Goal: Task Accomplishment & Management: Manage account settings

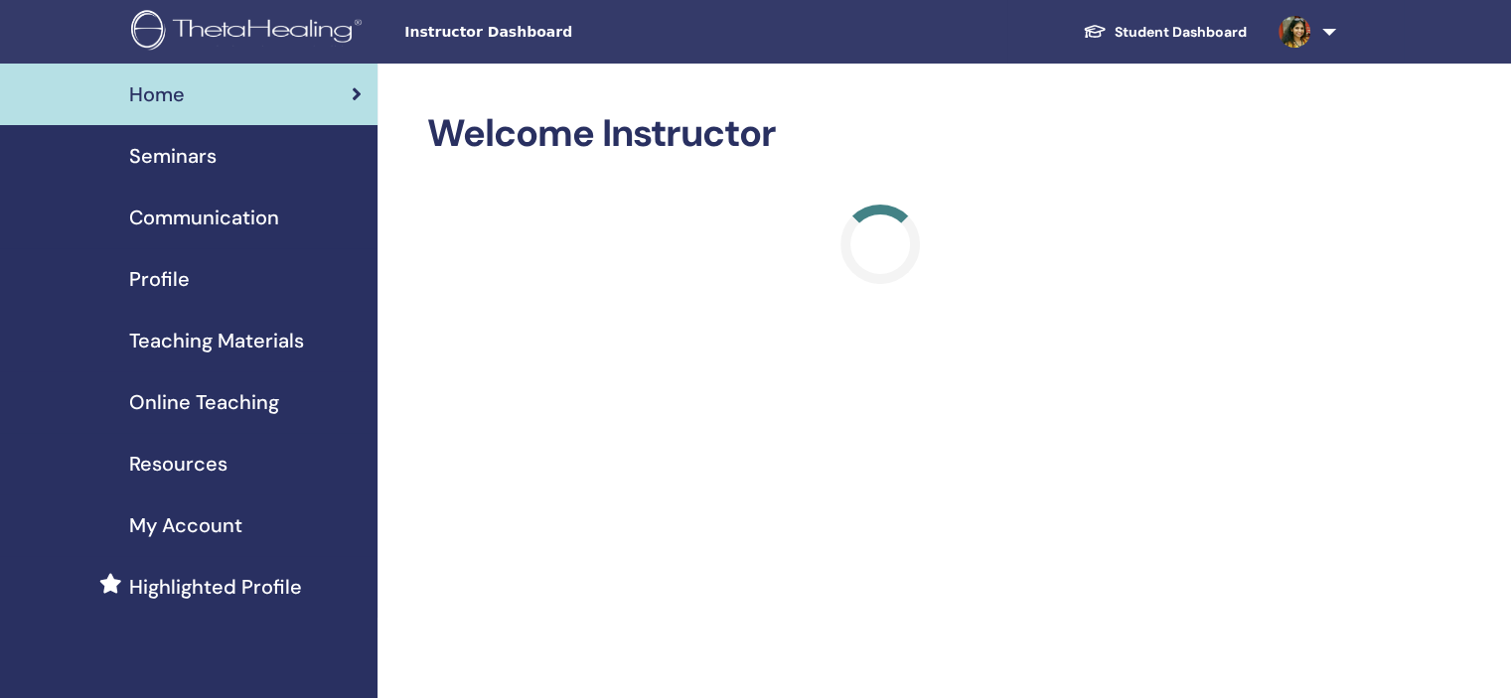
click at [237, 156] on div "Seminars" at bounding box center [189, 156] width 346 height 30
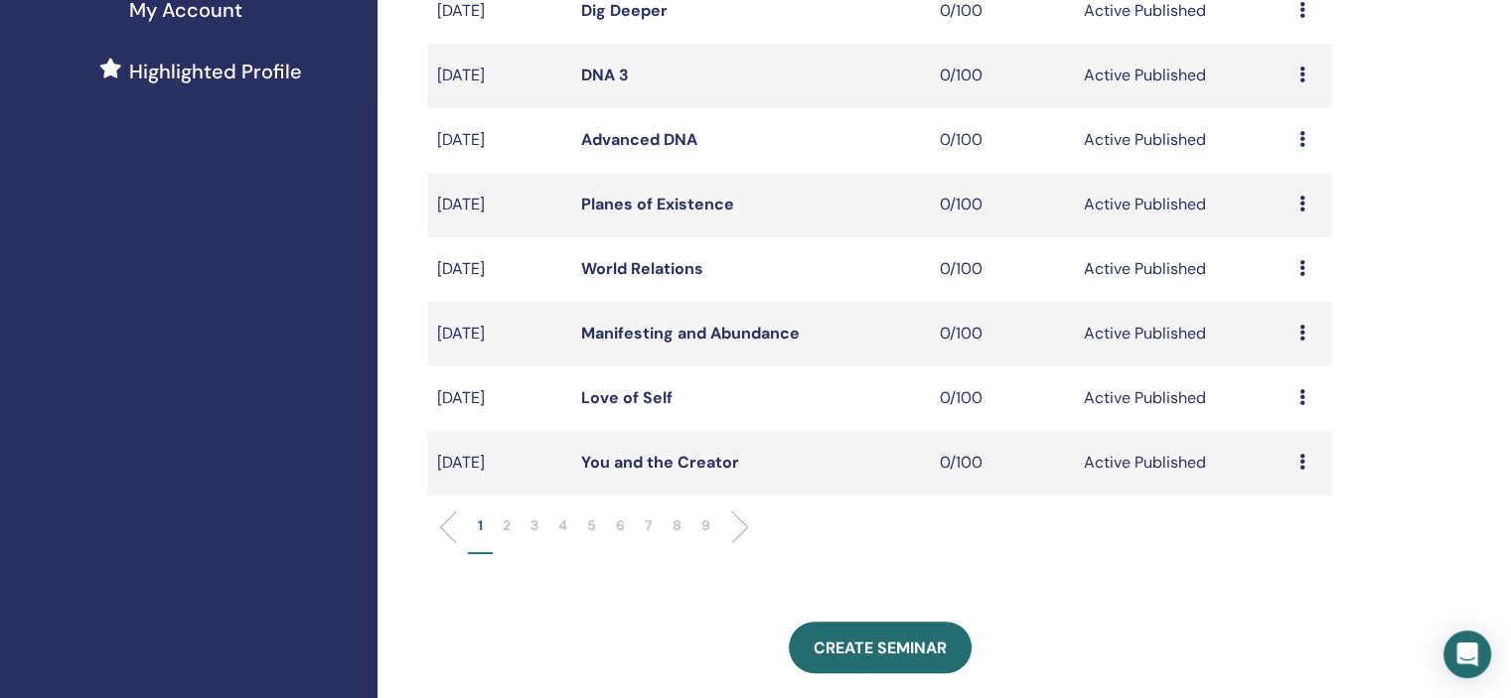
scroll to position [596, 0]
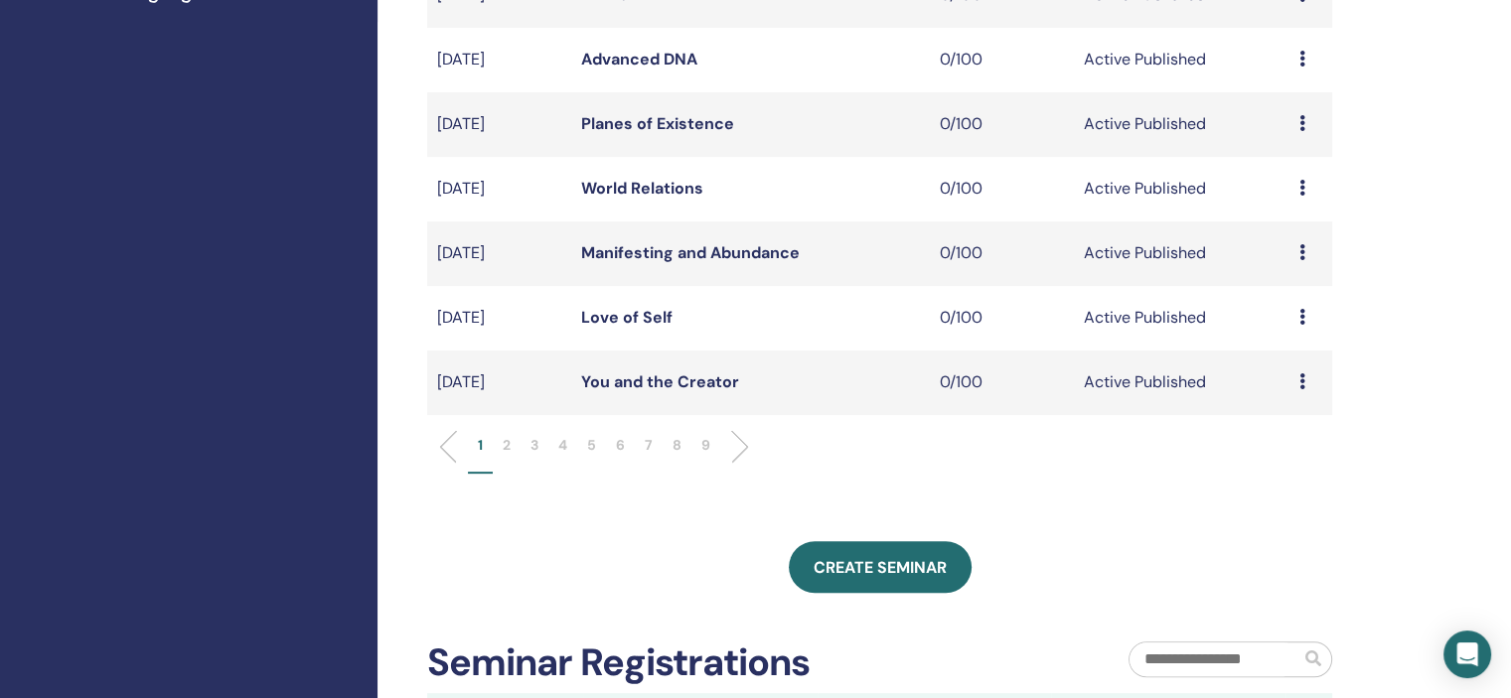
click at [625, 446] on li "6" at bounding box center [620, 454] width 29 height 39
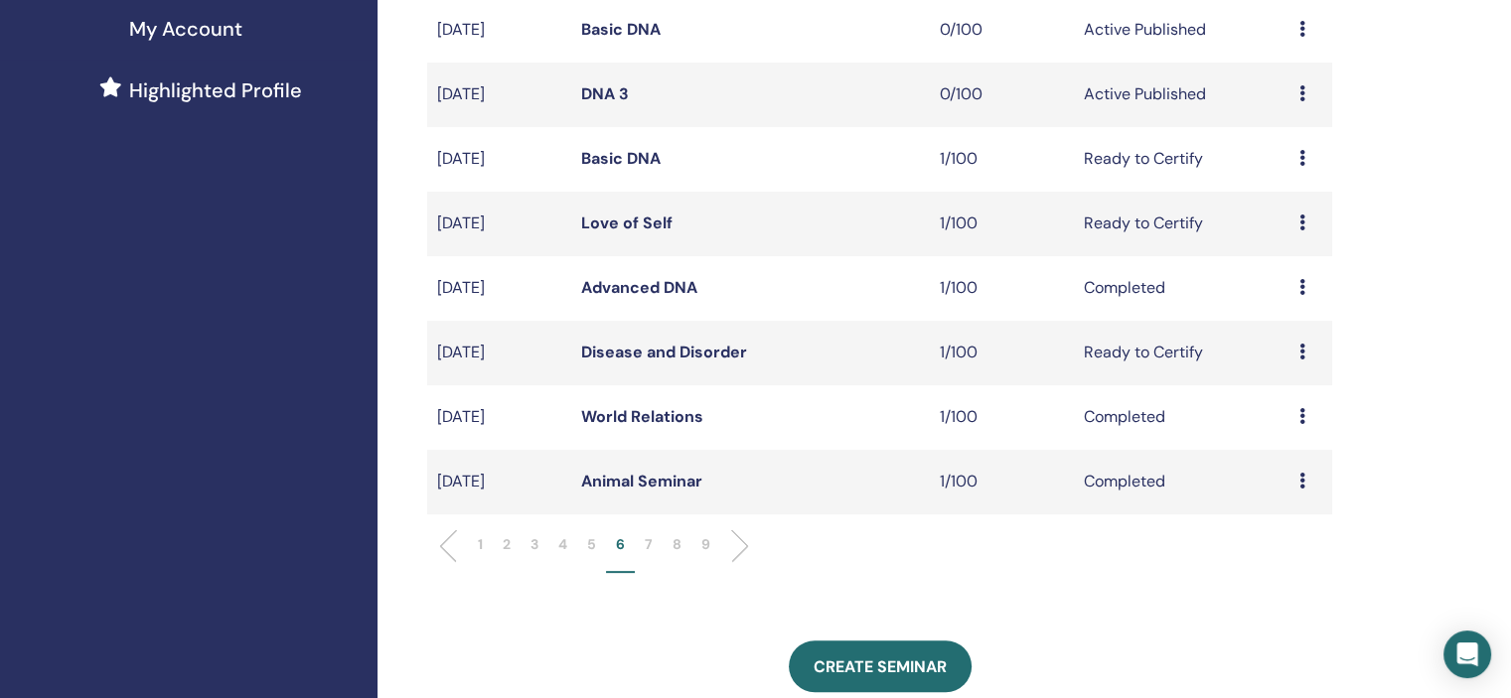
scroll to position [397, 0]
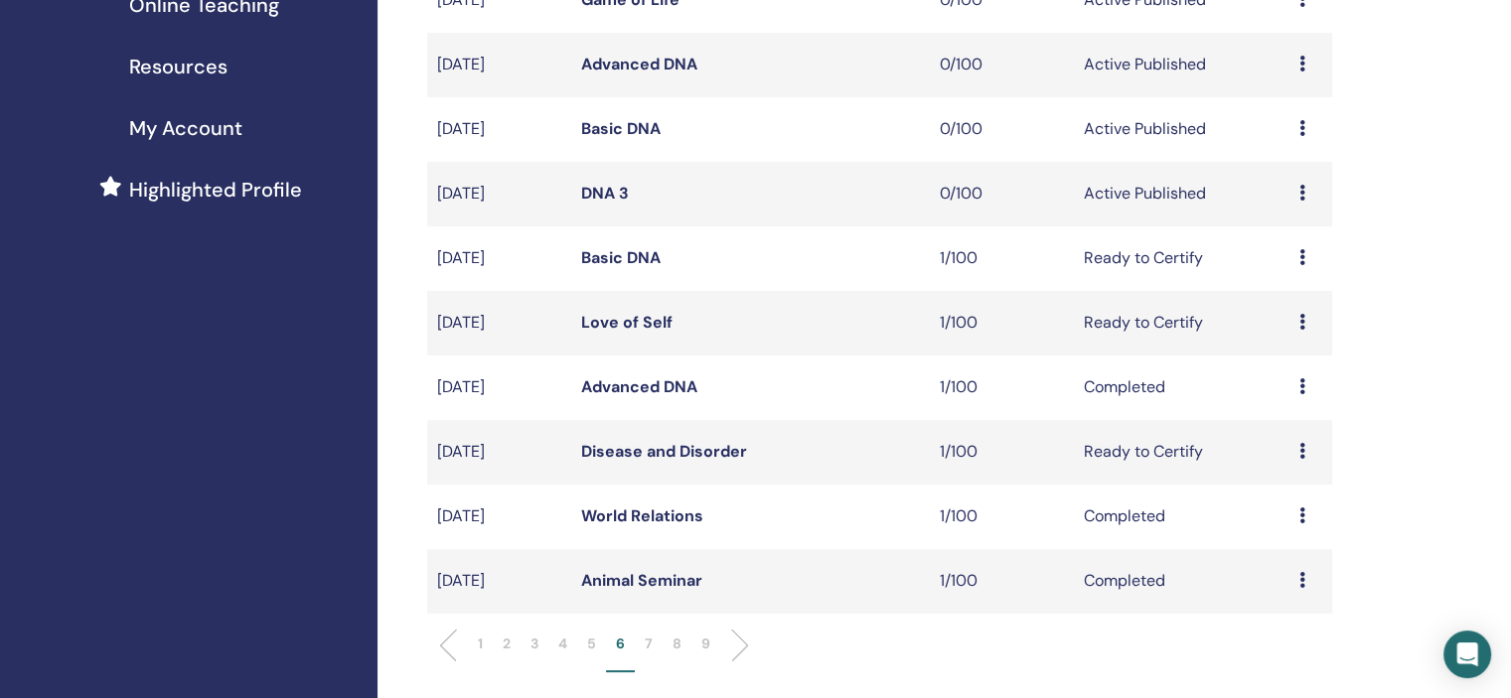
click at [1302, 124] on icon at bounding box center [1302, 128] width 6 height 16
click at [1265, 174] on link "Edit" at bounding box center [1265, 170] width 29 height 21
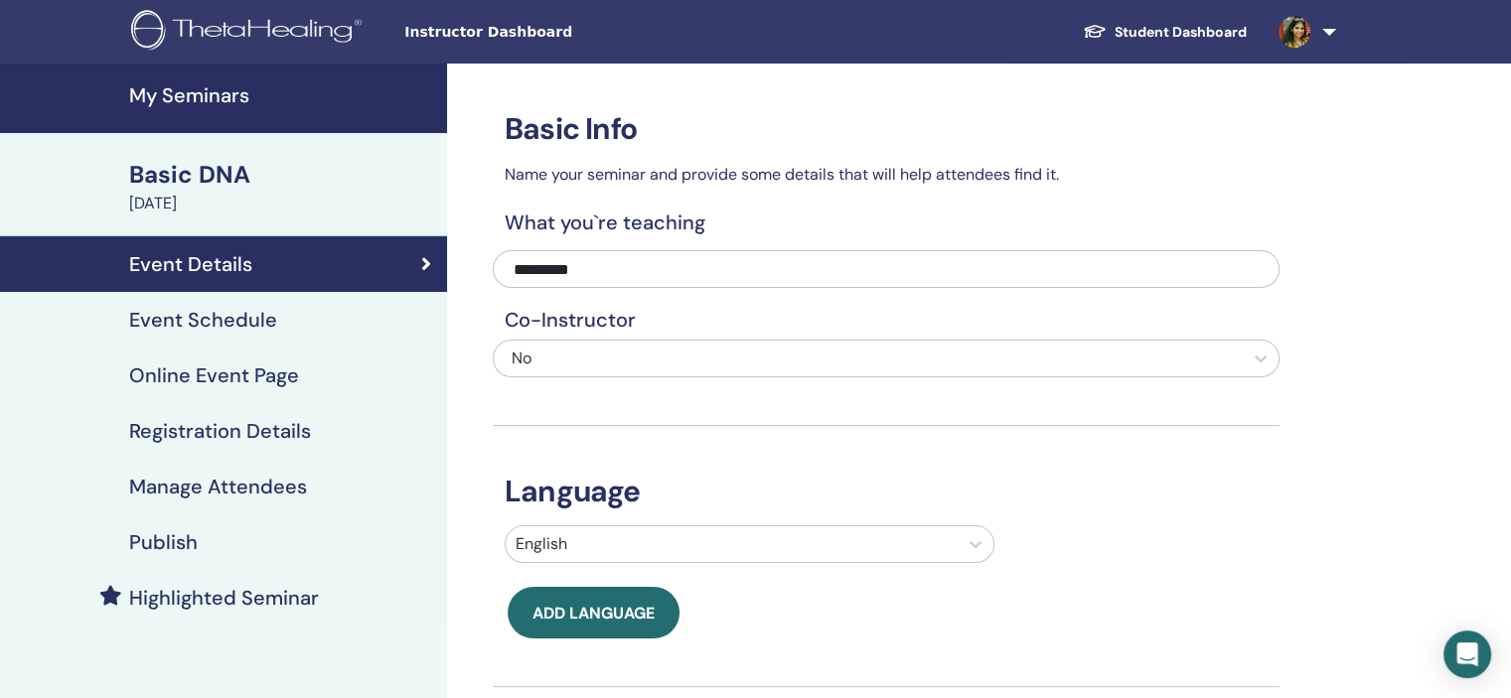
click at [287, 313] on div "Event Schedule" at bounding box center [223, 320] width 415 height 24
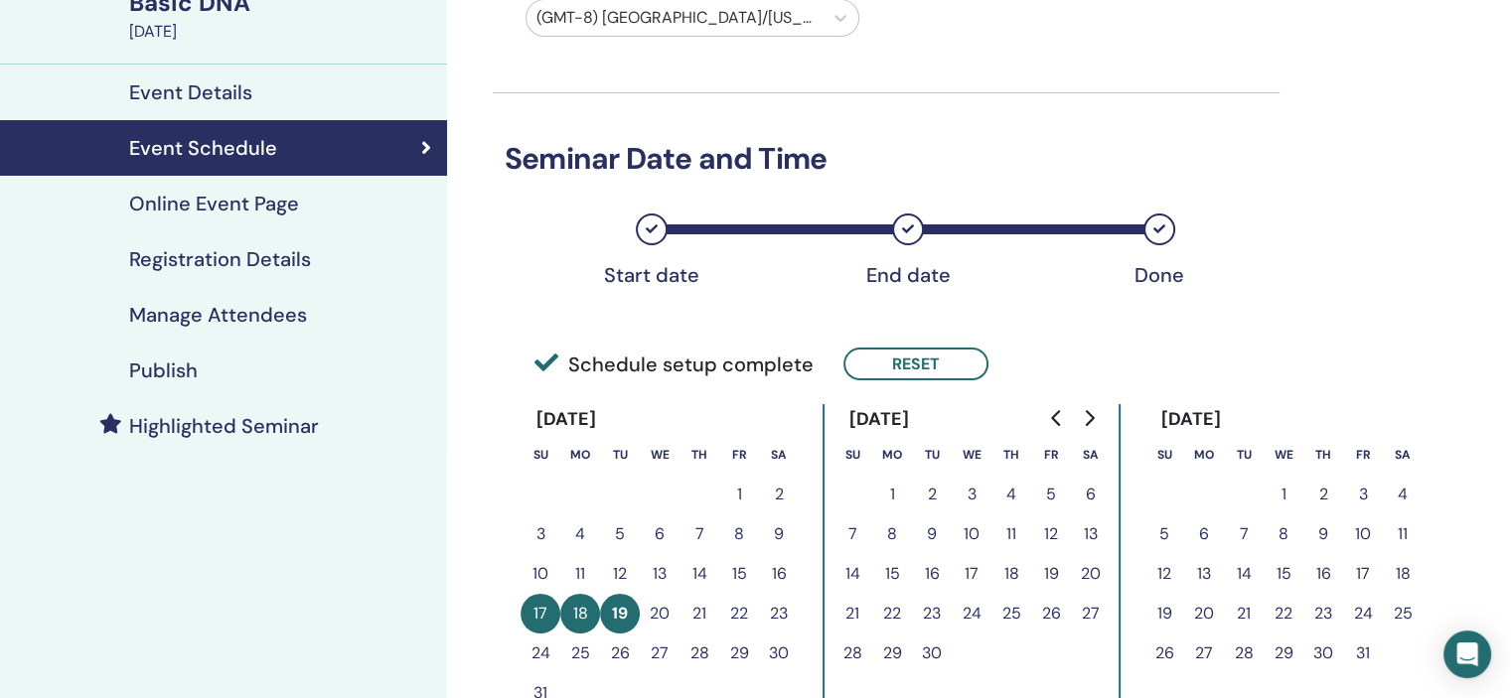
scroll to position [397, 0]
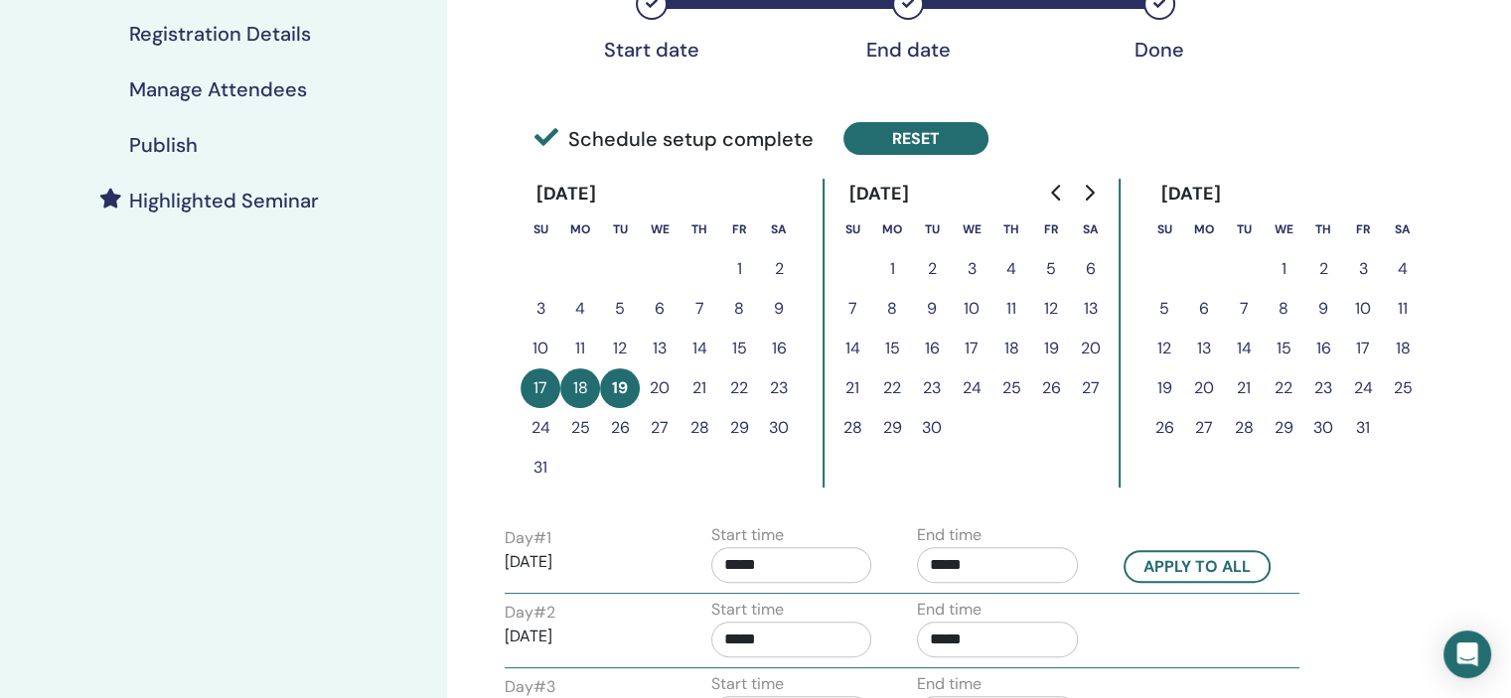
click at [952, 142] on button "Reset" at bounding box center [915, 138] width 145 height 33
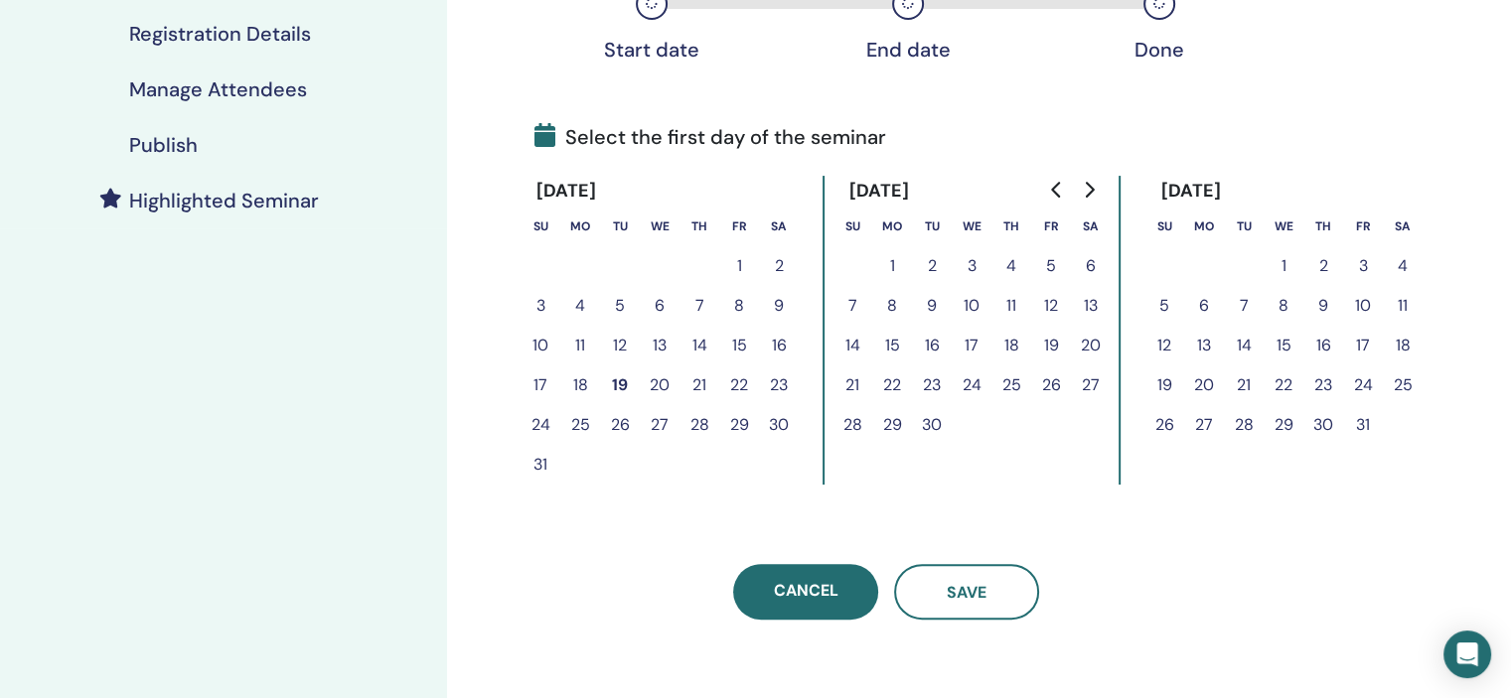
click at [702, 425] on button "28" at bounding box center [699, 425] width 40 height 40
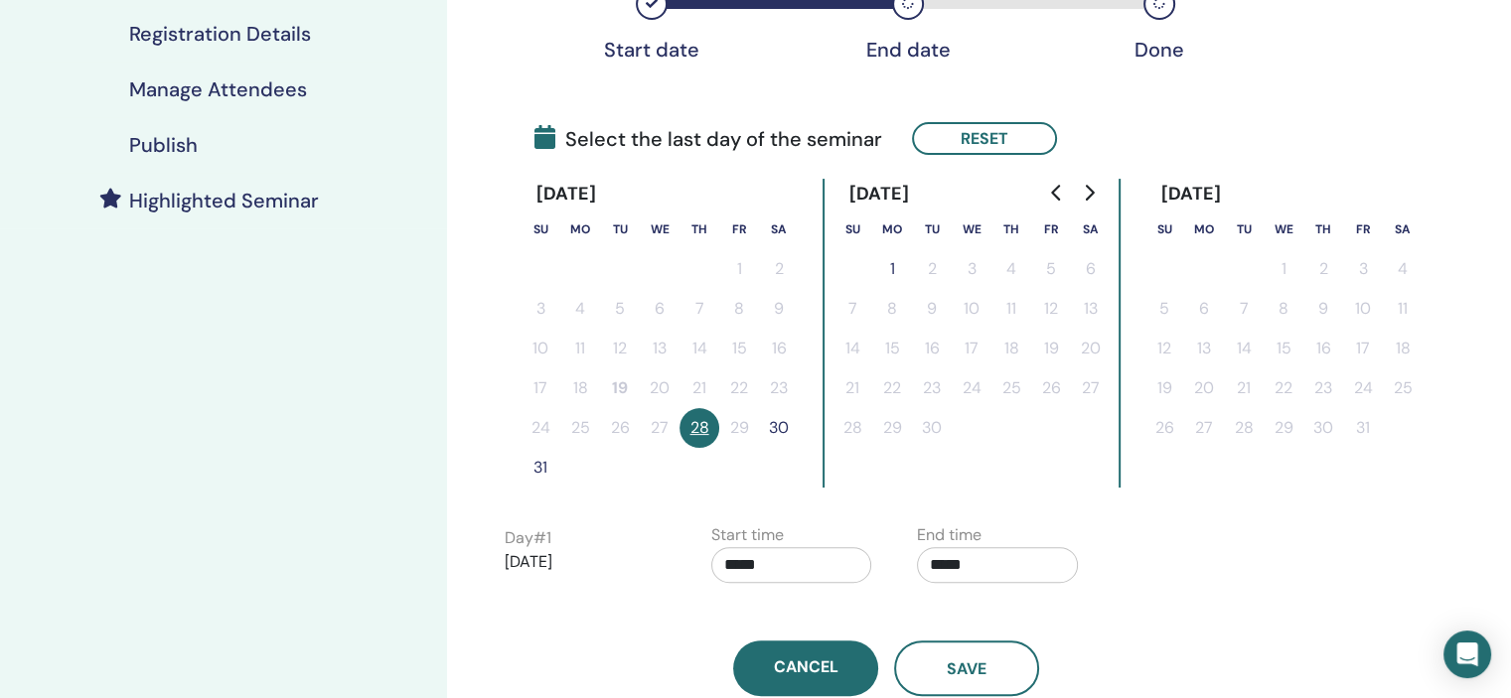
click at [781, 425] on button "30" at bounding box center [779, 428] width 40 height 40
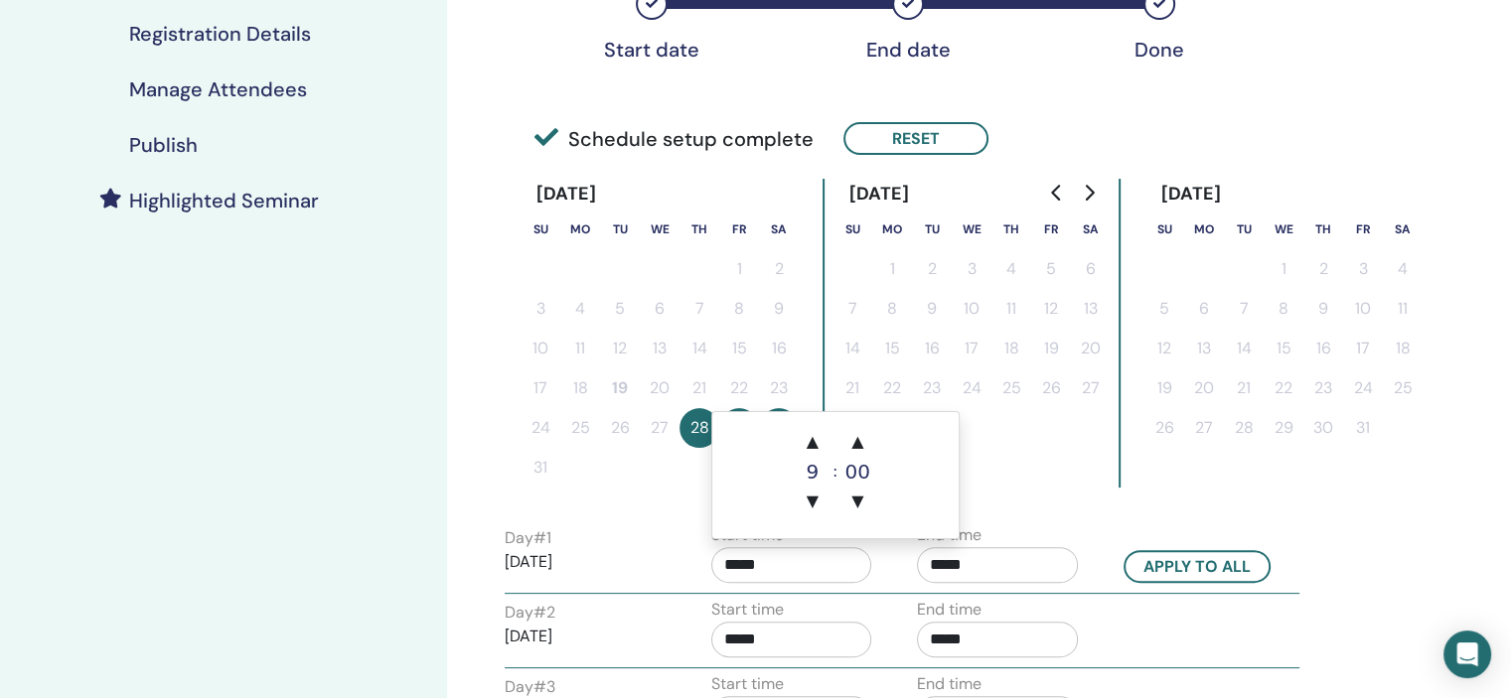
click at [812, 557] on input "*****" at bounding box center [791, 565] width 161 height 36
click at [820, 442] on span "▲" at bounding box center [813, 442] width 40 height 40
type input "*****"
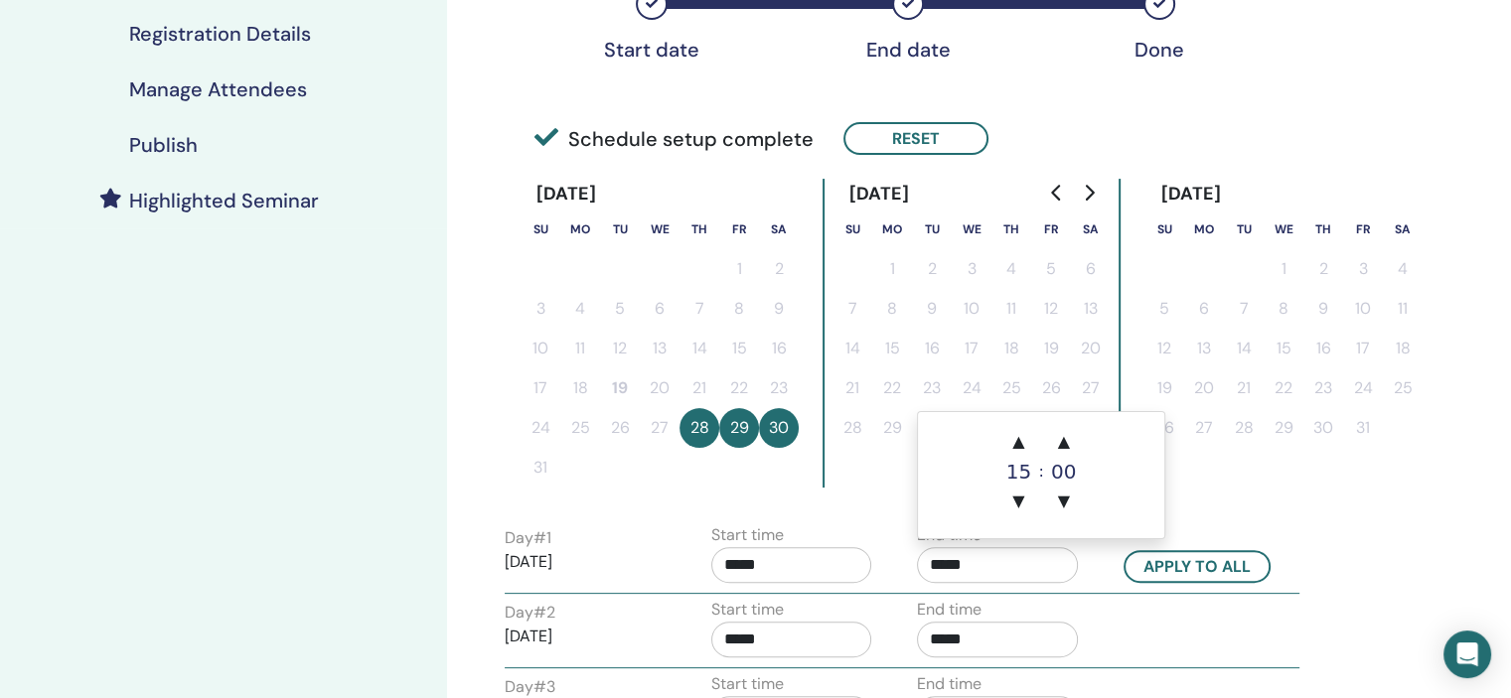
click at [981, 577] on input "*****" at bounding box center [997, 565] width 161 height 36
click at [1018, 436] on span "▲" at bounding box center [1018, 442] width 40 height 40
type input "*****"
click at [1203, 579] on button "Apply to all" at bounding box center [1196, 566] width 147 height 33
type input "*****"
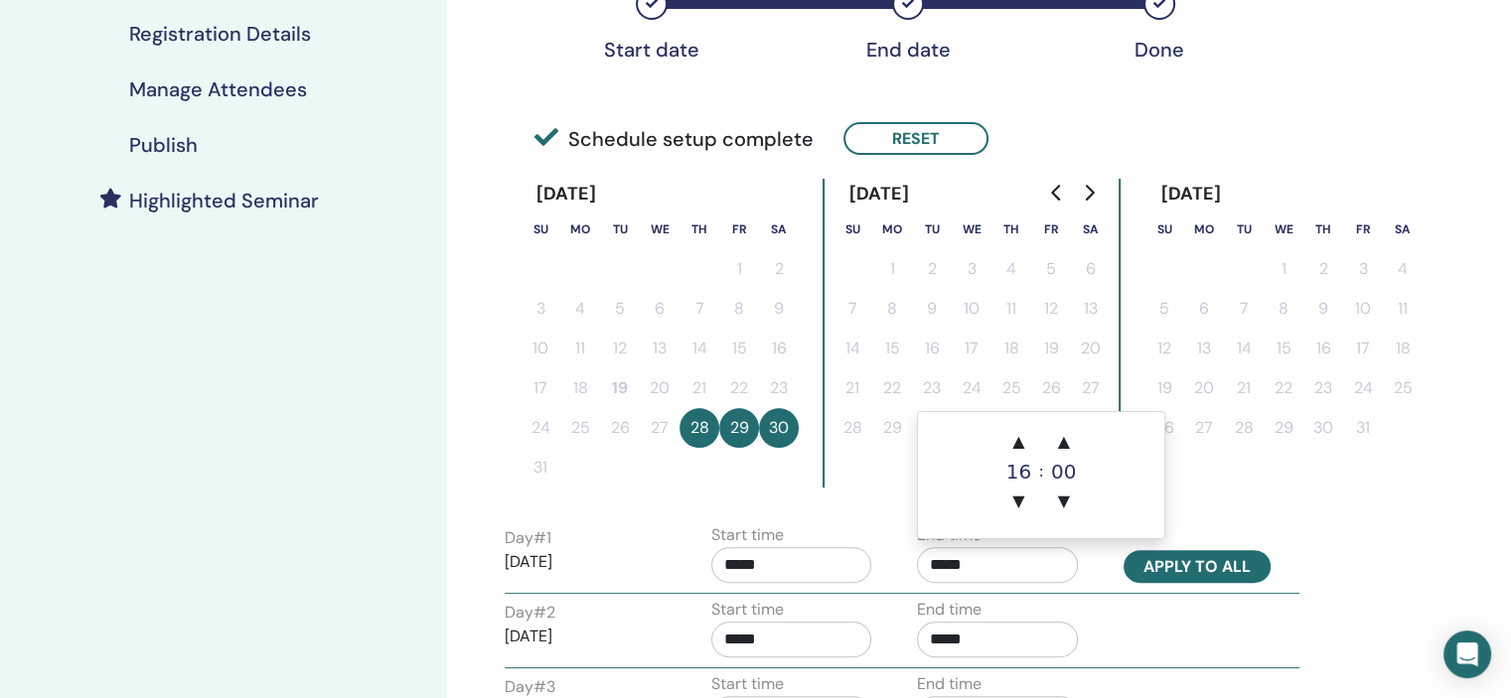
type input "*****"
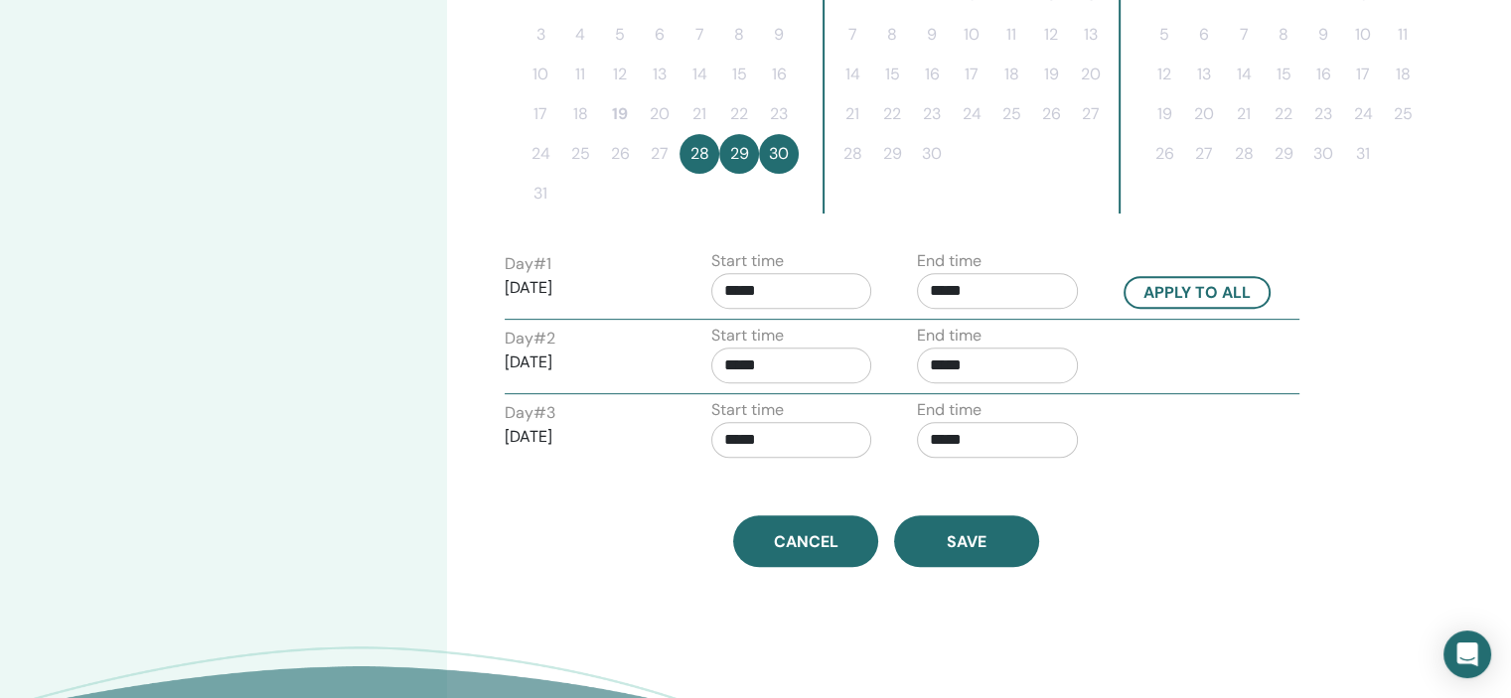
scroll to position [695, 0]
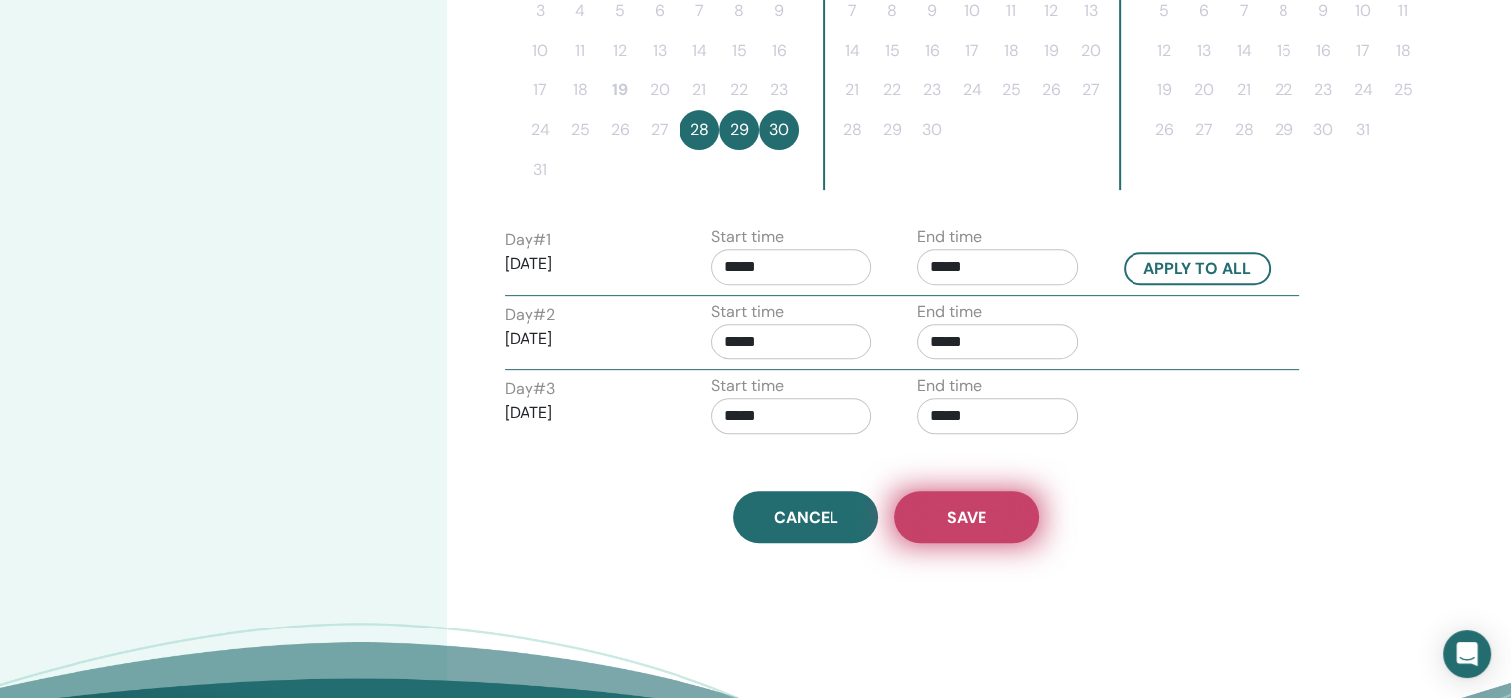
click at [993, 504] on button "Save" at bounding box center [966, 518] width 145 height 52
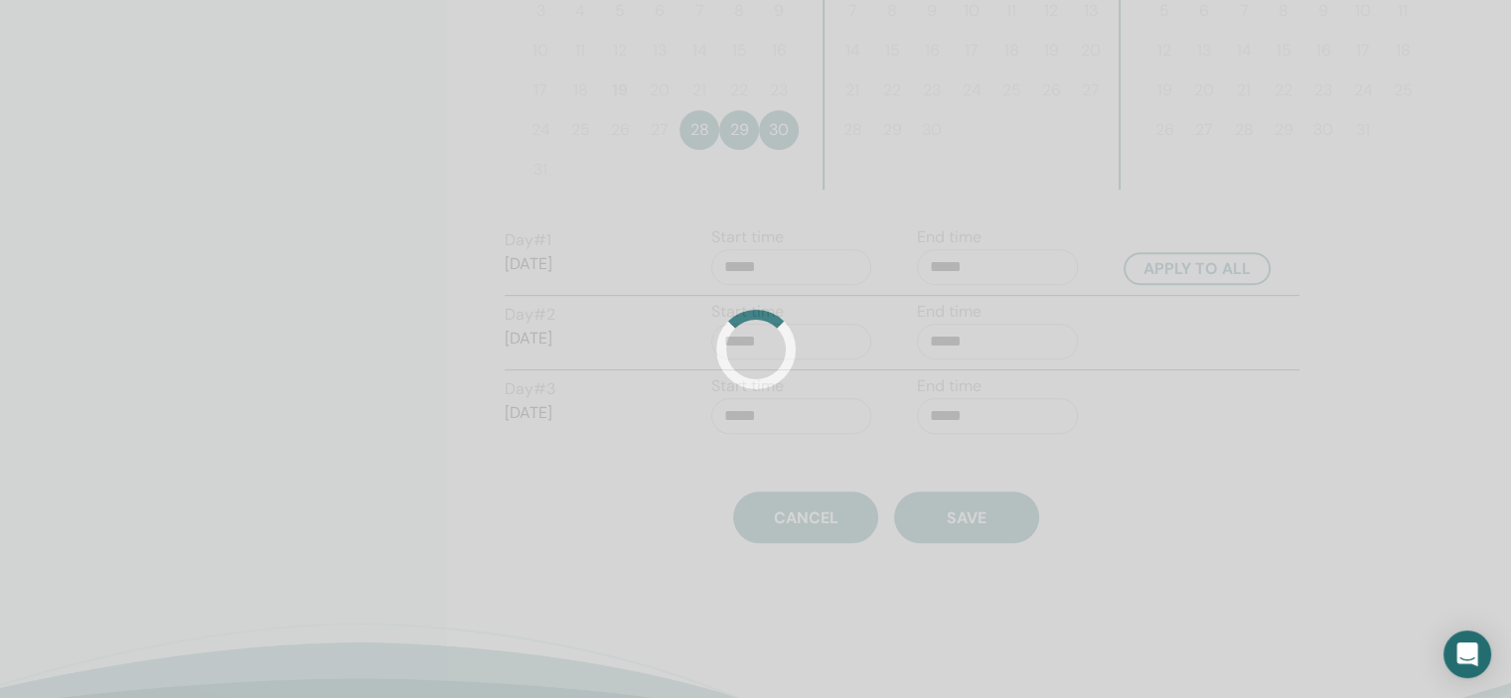
scroll to position [0, 0]
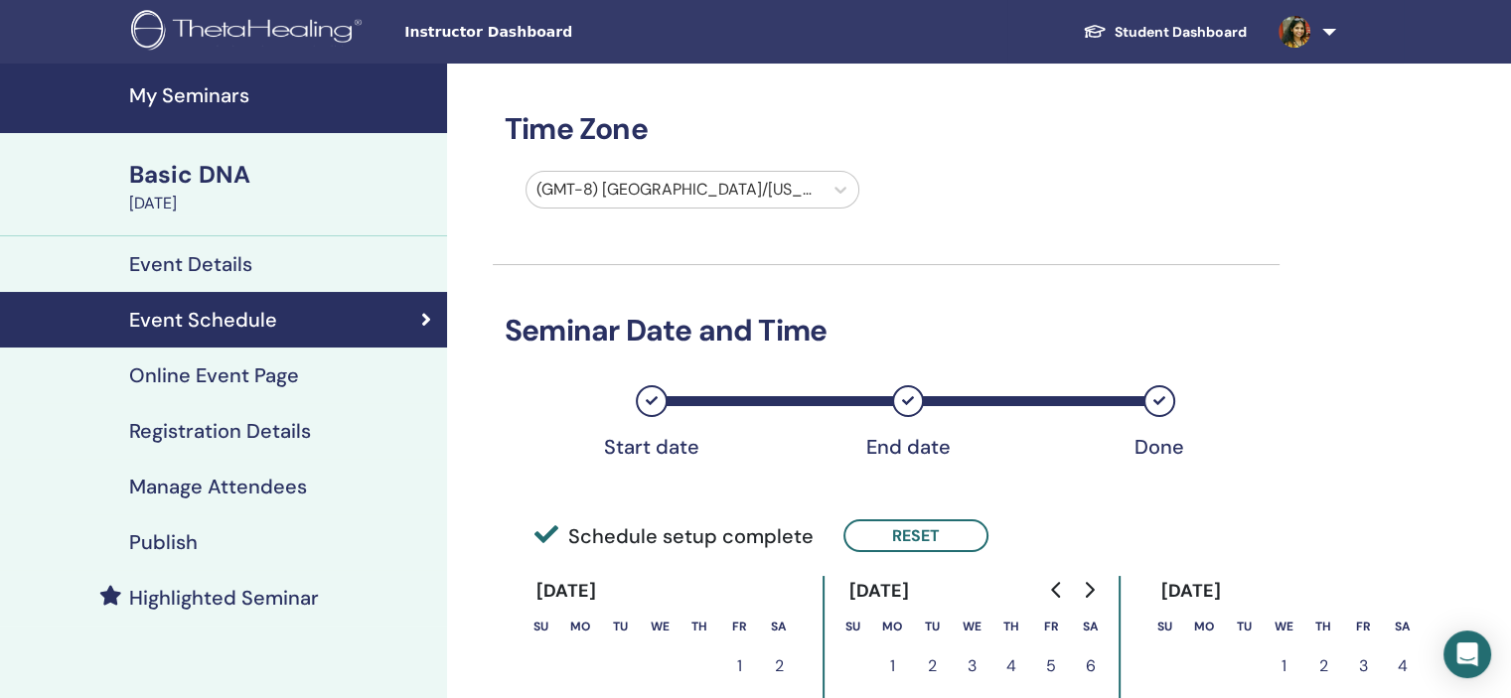
click at [330, 437] on div "Registration Details" at bounding box center [223, 431] width 415 height 24
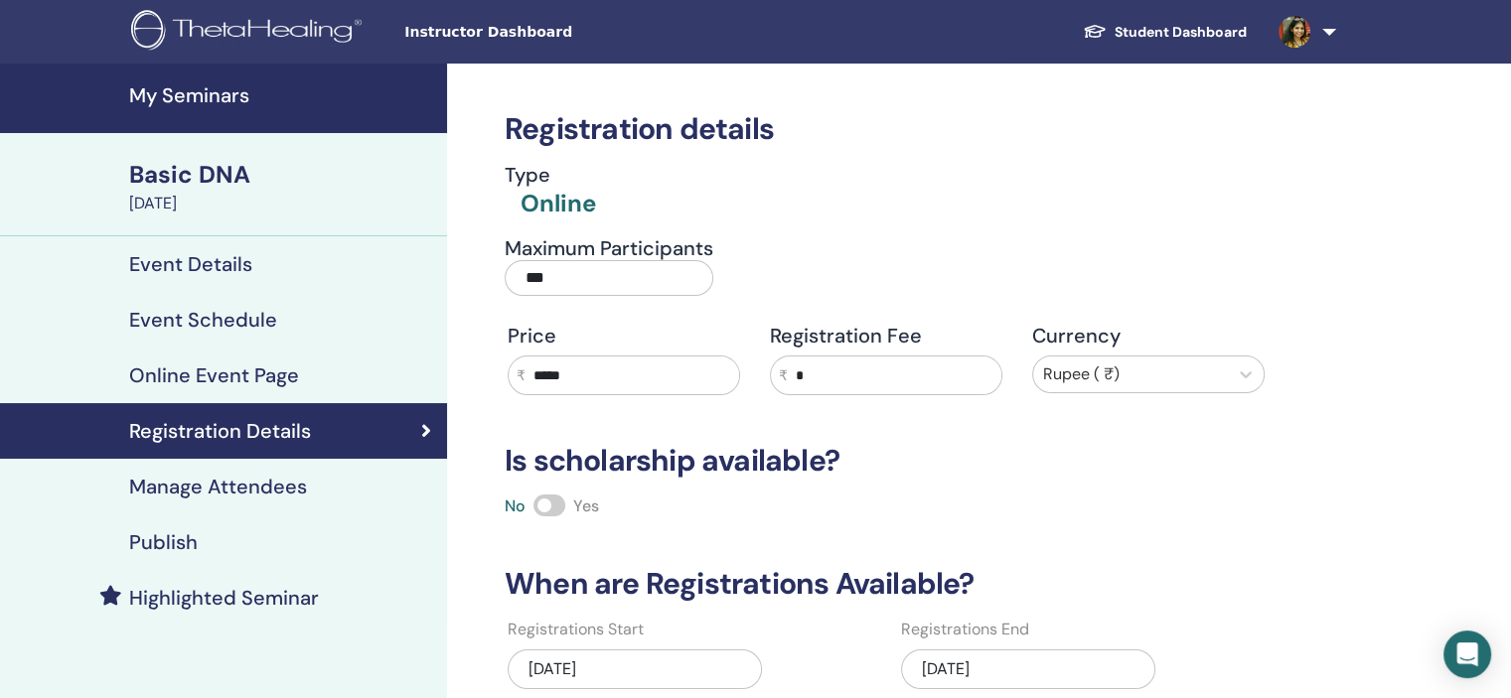
scroll to position [298, 0]
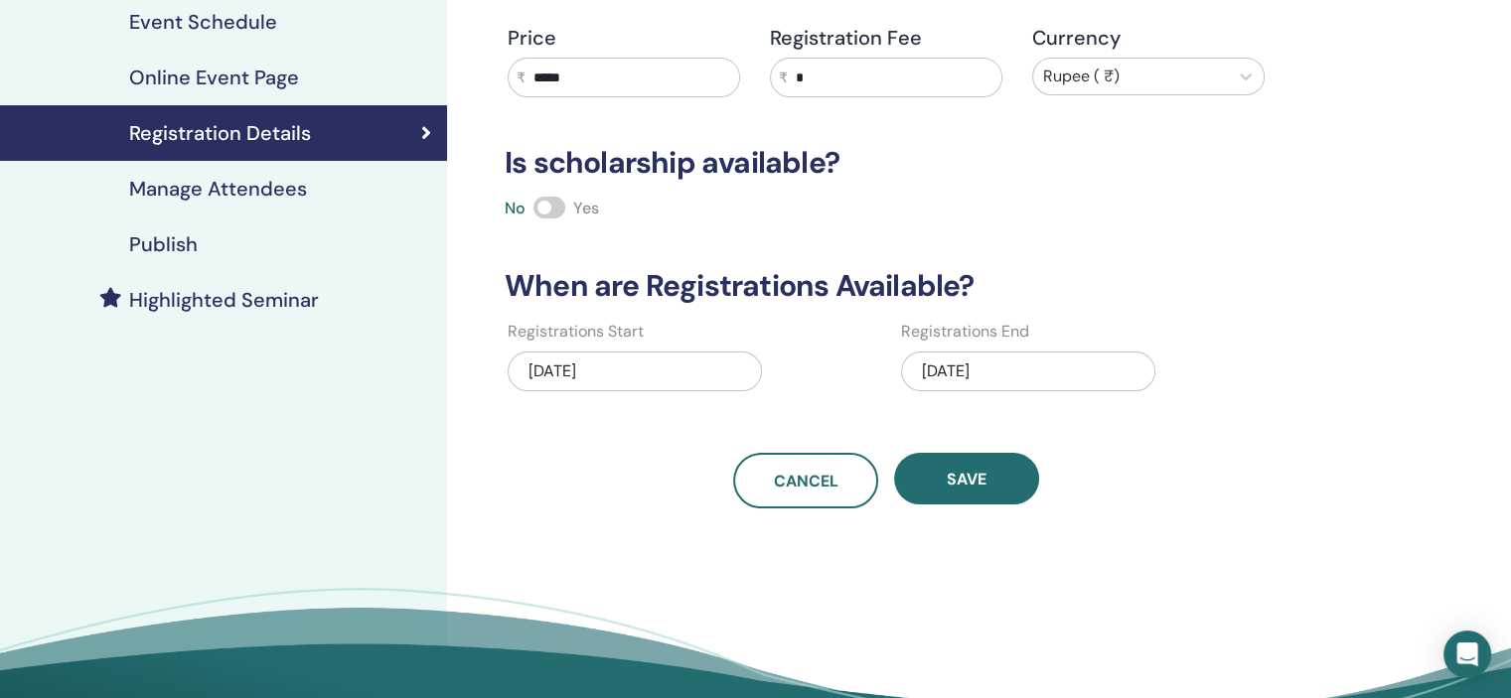
click at [1047, 372] on div "[DATE]" at bounding box center [1028, 372] width 254 height 40
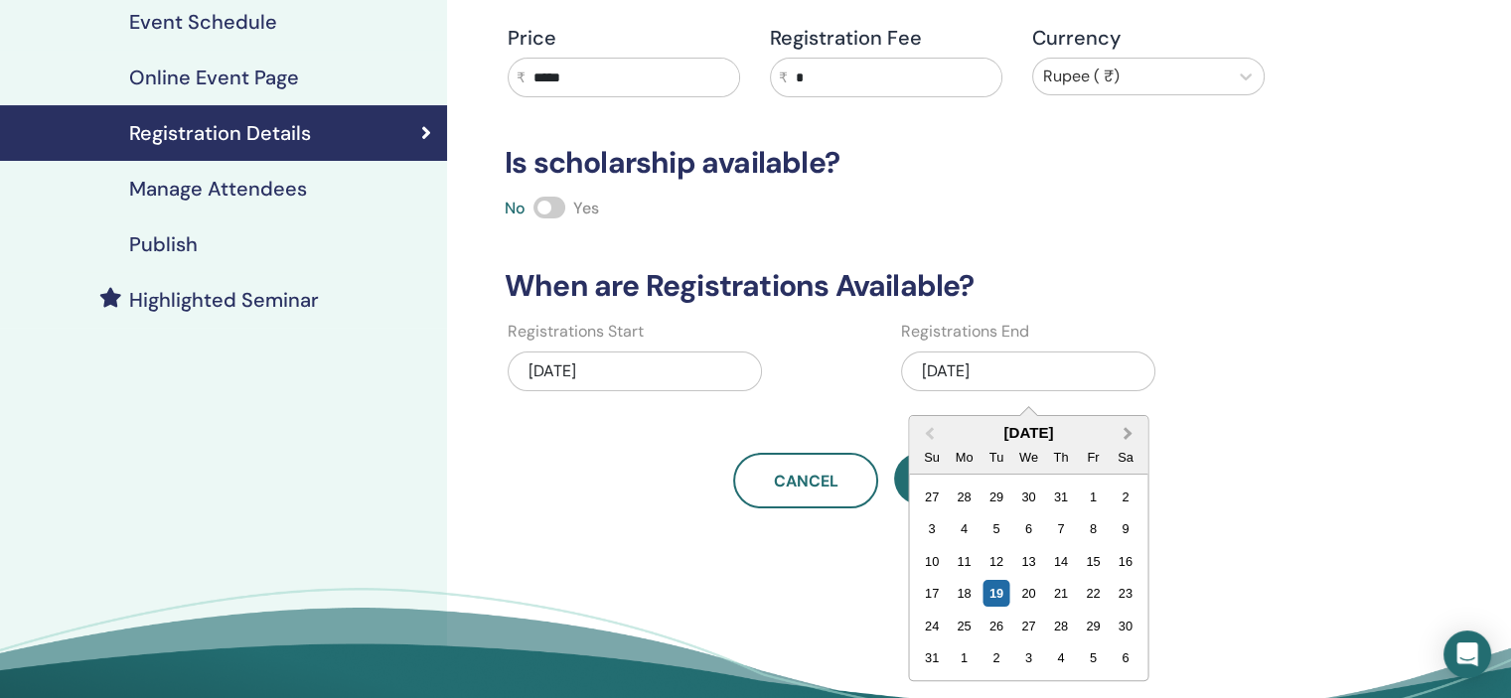
click at [1130, 440] on button "Next Month" at bounding box center [1129, 434] width 32 height 32
click at [1121, 627] on div "4" at bounding box center [1124, 626] width 27 height 27
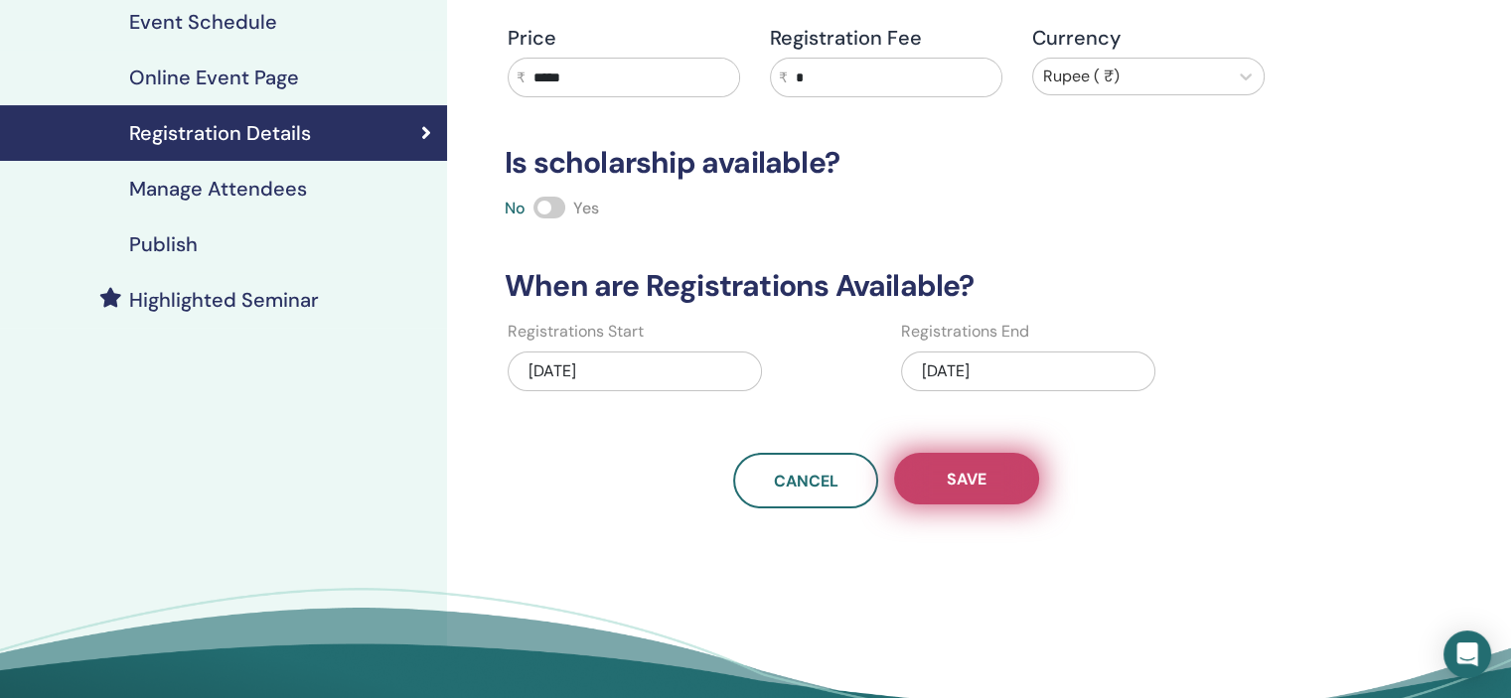
click at [1024, 476] on button "Save" at bounding box center [966, 479] width 145 height 52
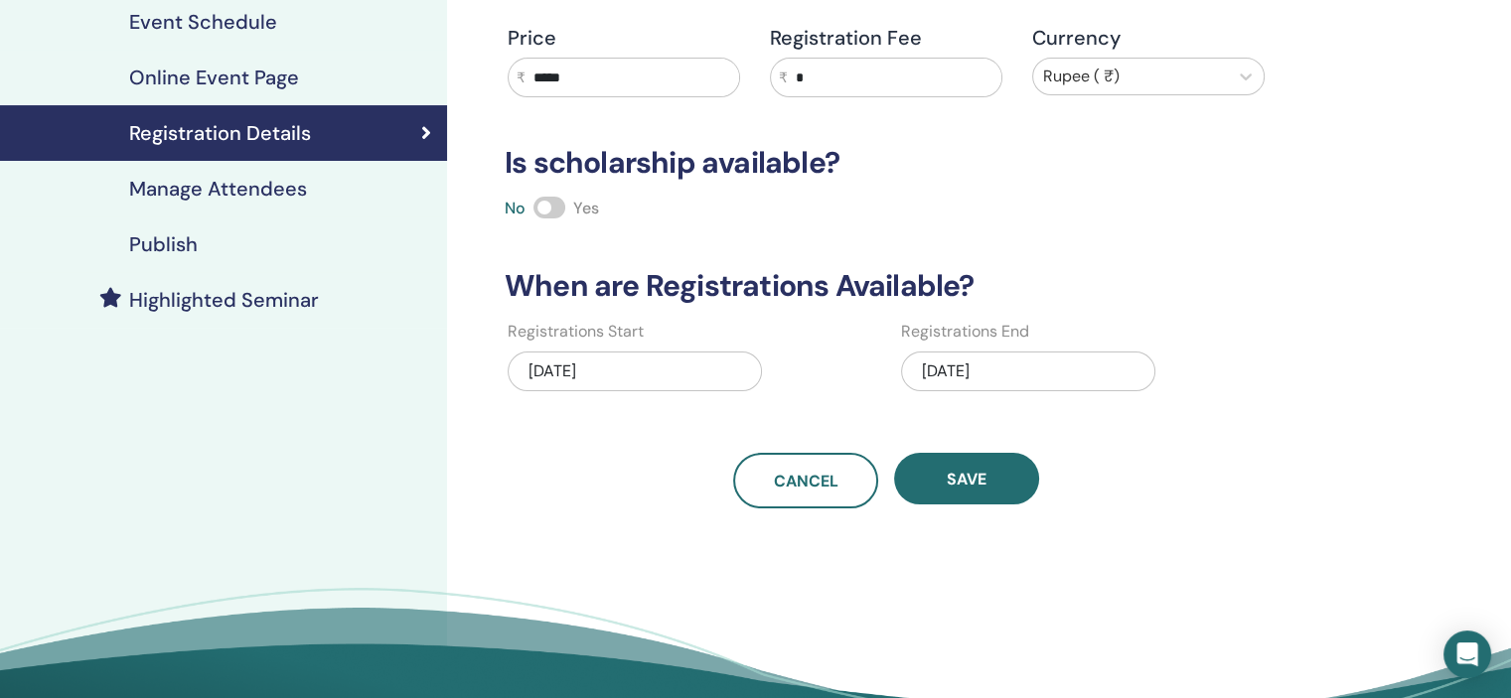
click at [326, 254] on div "Publish" at bounding box center [223, 244] width 415 height 24
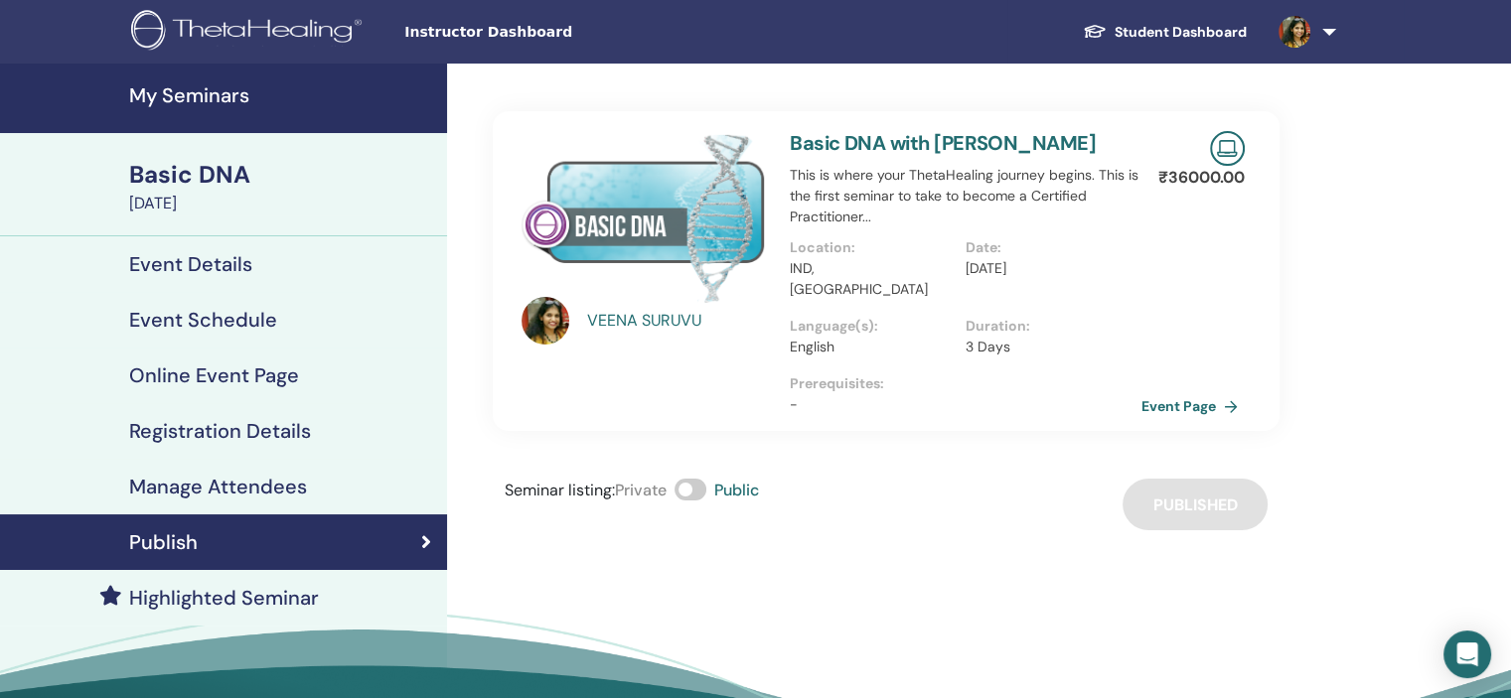
click at [227, 95] on h4 "My Seminars" at bounding box center [282, 95] width 306 height 24
